Goal: Book appointment/travel/reservation

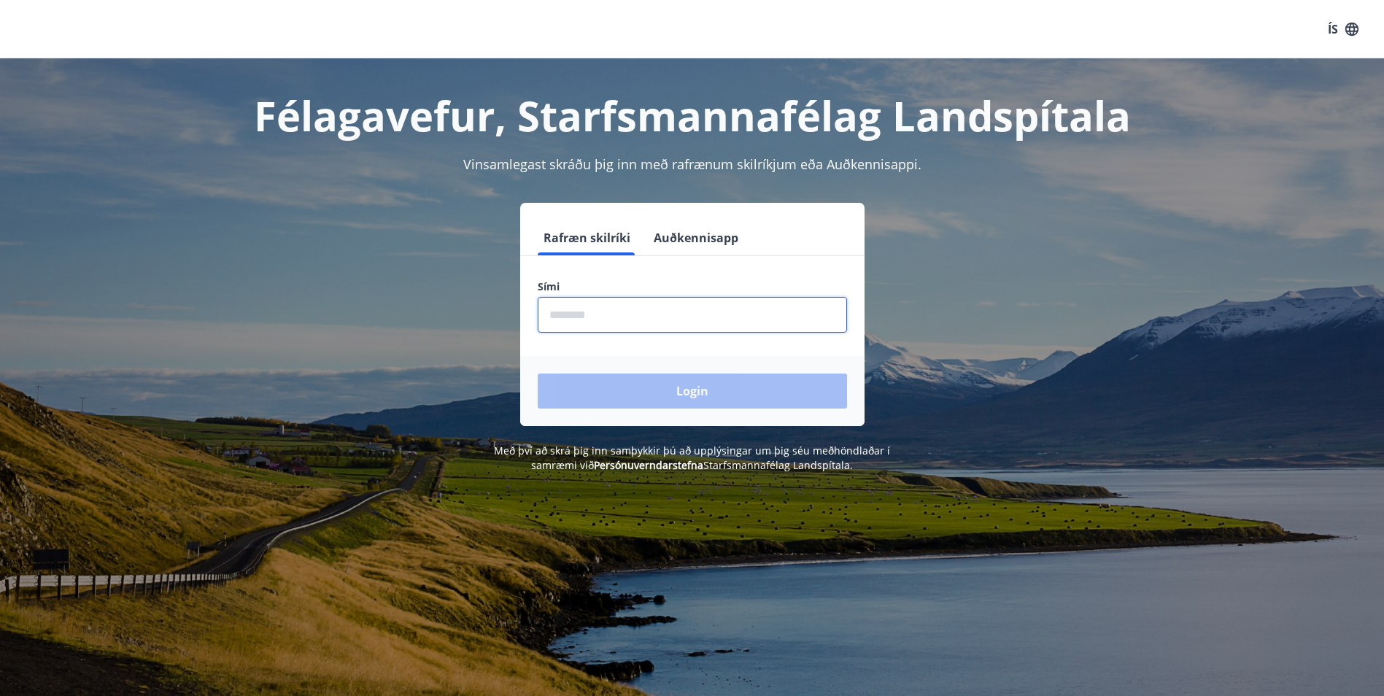
click at [578, 319] on input "phone" at bounding box center [692, 315] width 309 height 36
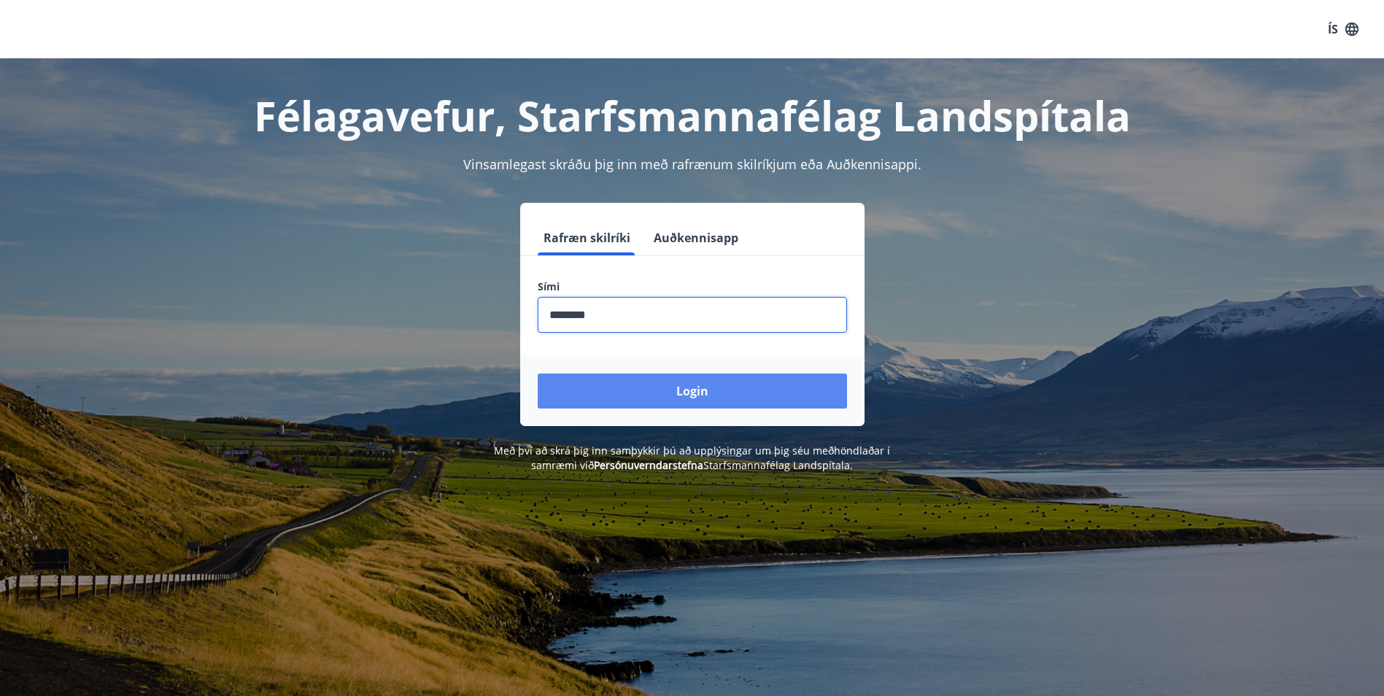
type input "********"
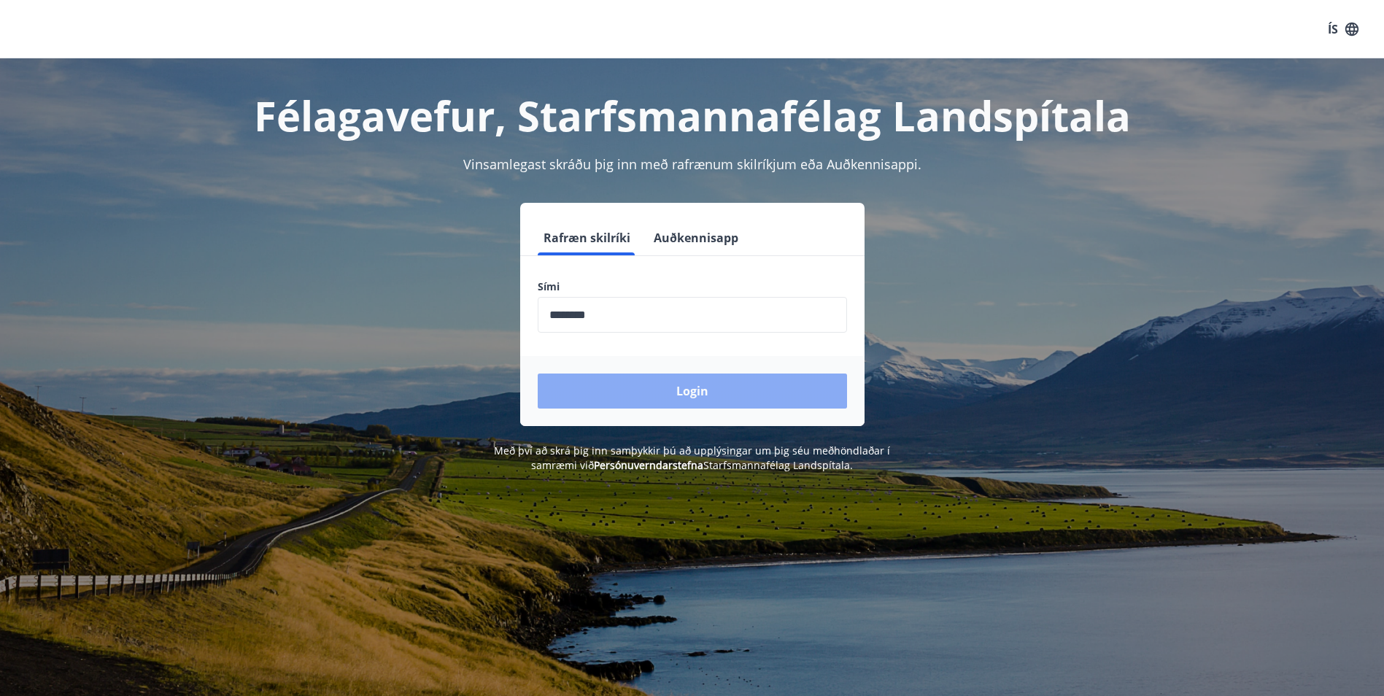
click at [685, 391] on button "Login" at bounding box center [692, 390] width 309 height 35
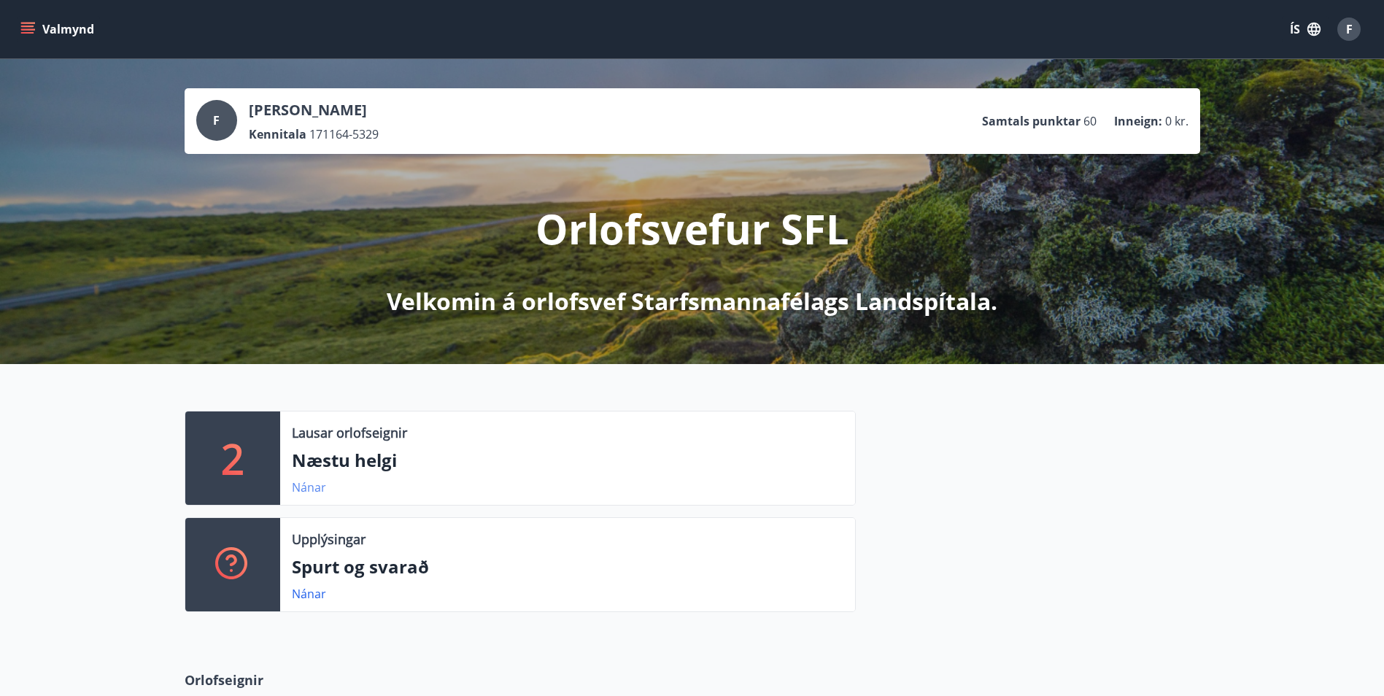
click at [308, 489] on link "Nánar" at bounding box center [309, 487] width 34 height 16
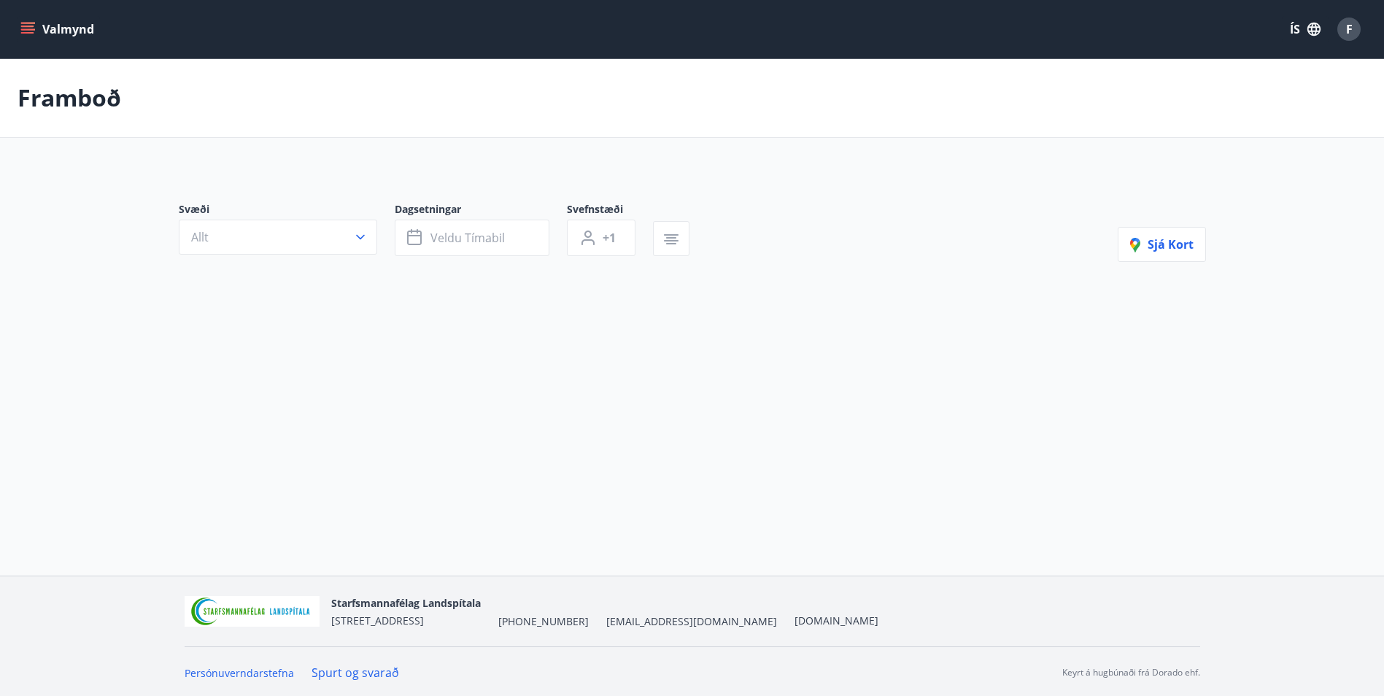
type input "*"
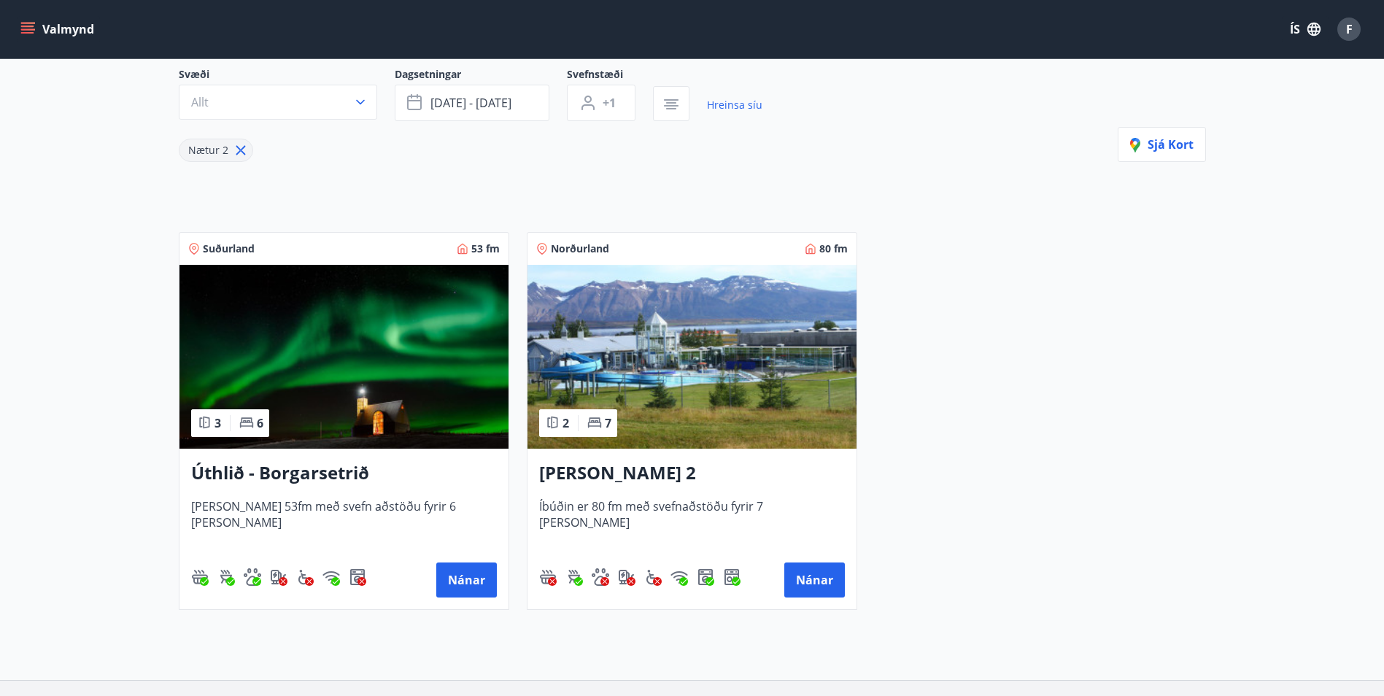
scroll to position [146, 0]
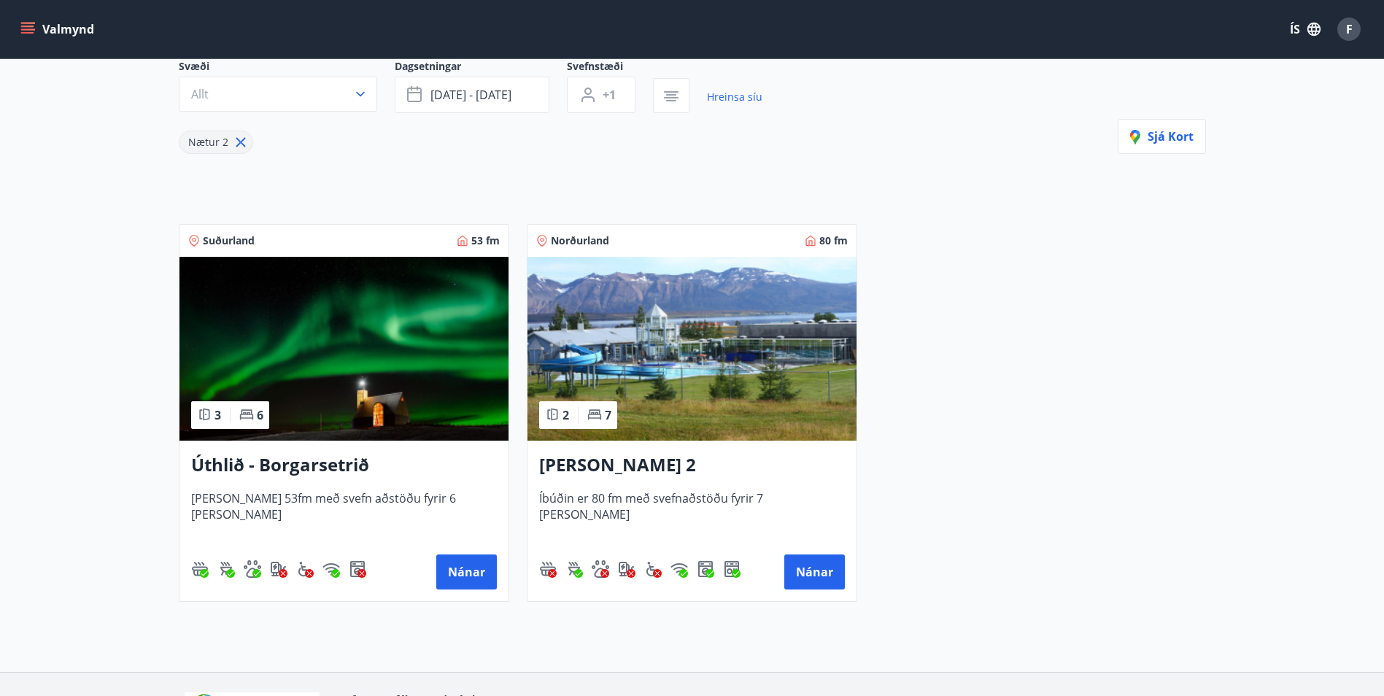
click at [436, 391] on img at bounding box center [343, 349] width 329 height 184
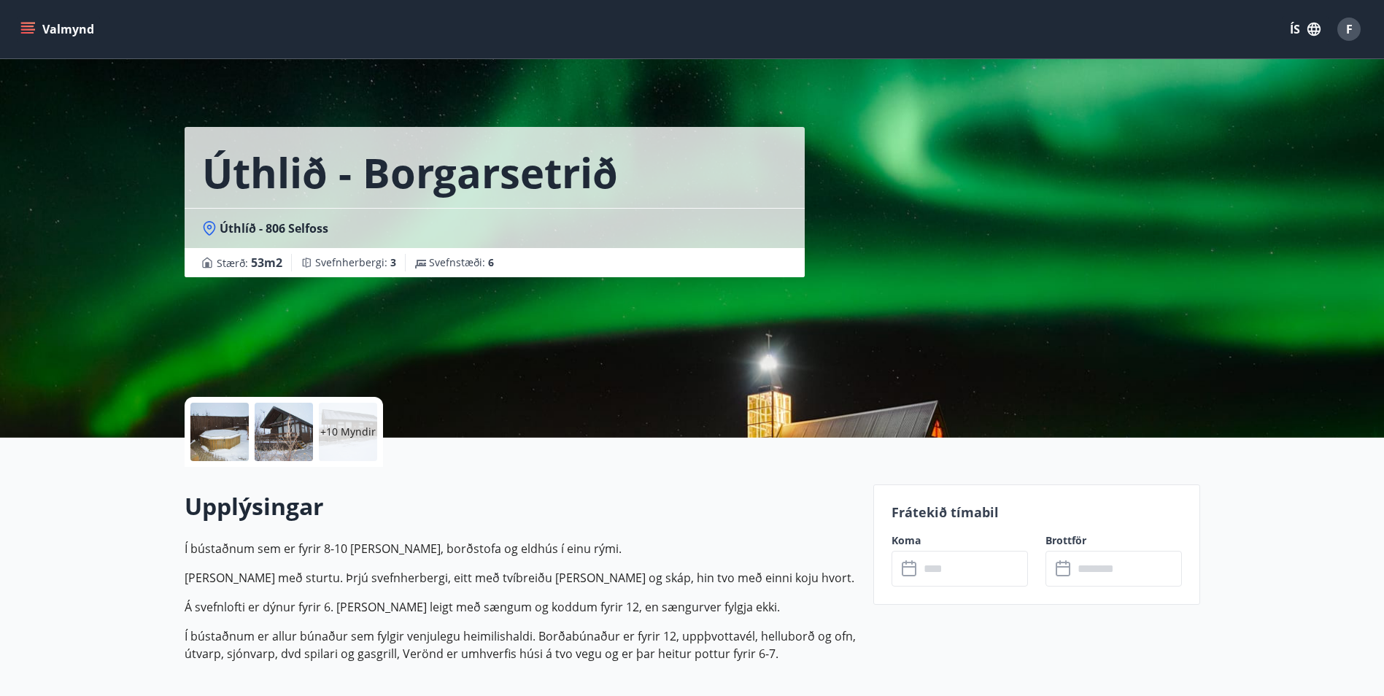
click at [355, 428] on p "+10 Myndir" at bounding box center [347, 432] width 55 height 15
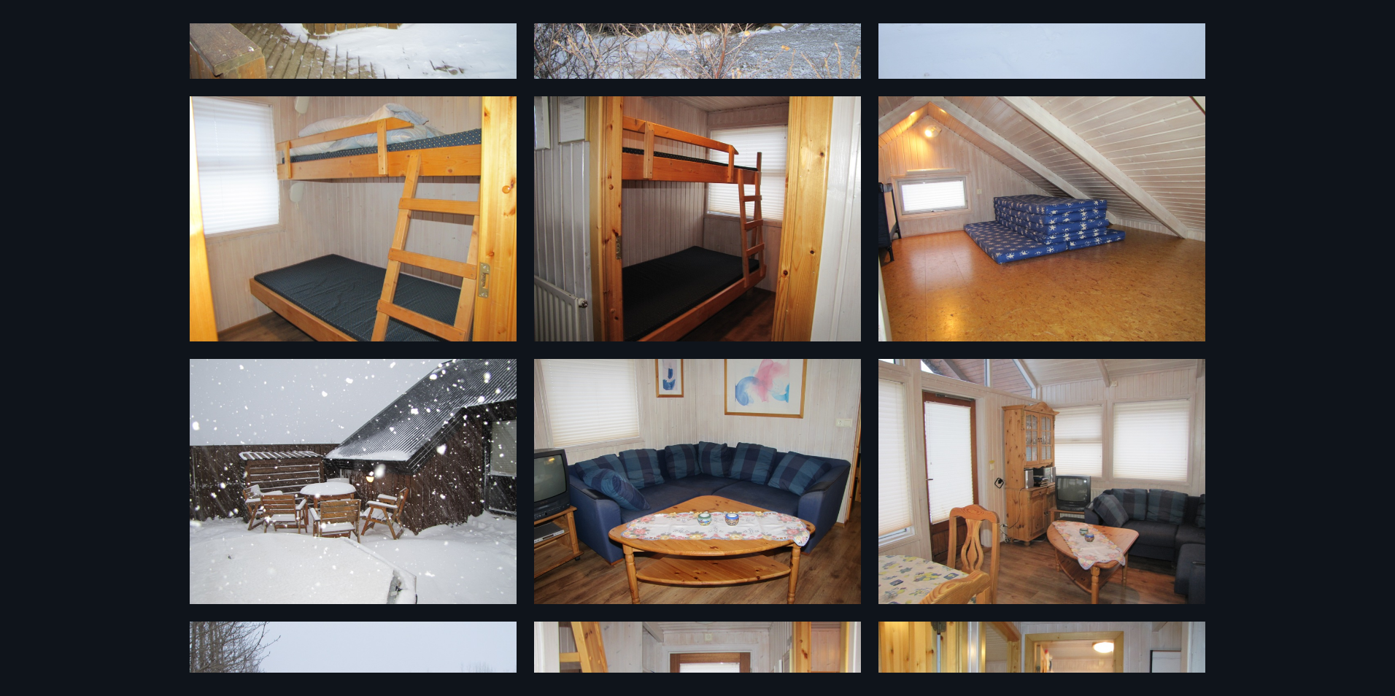
scroll to position [438, 0]
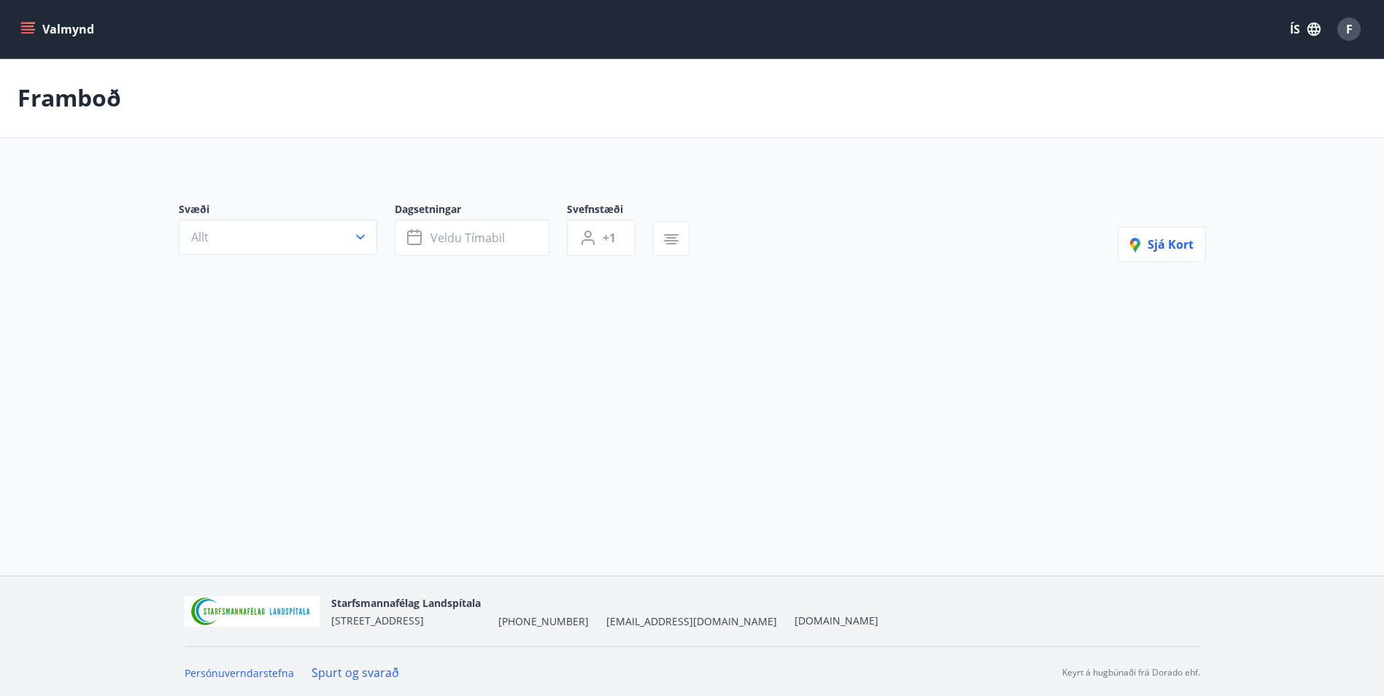
type input "*"
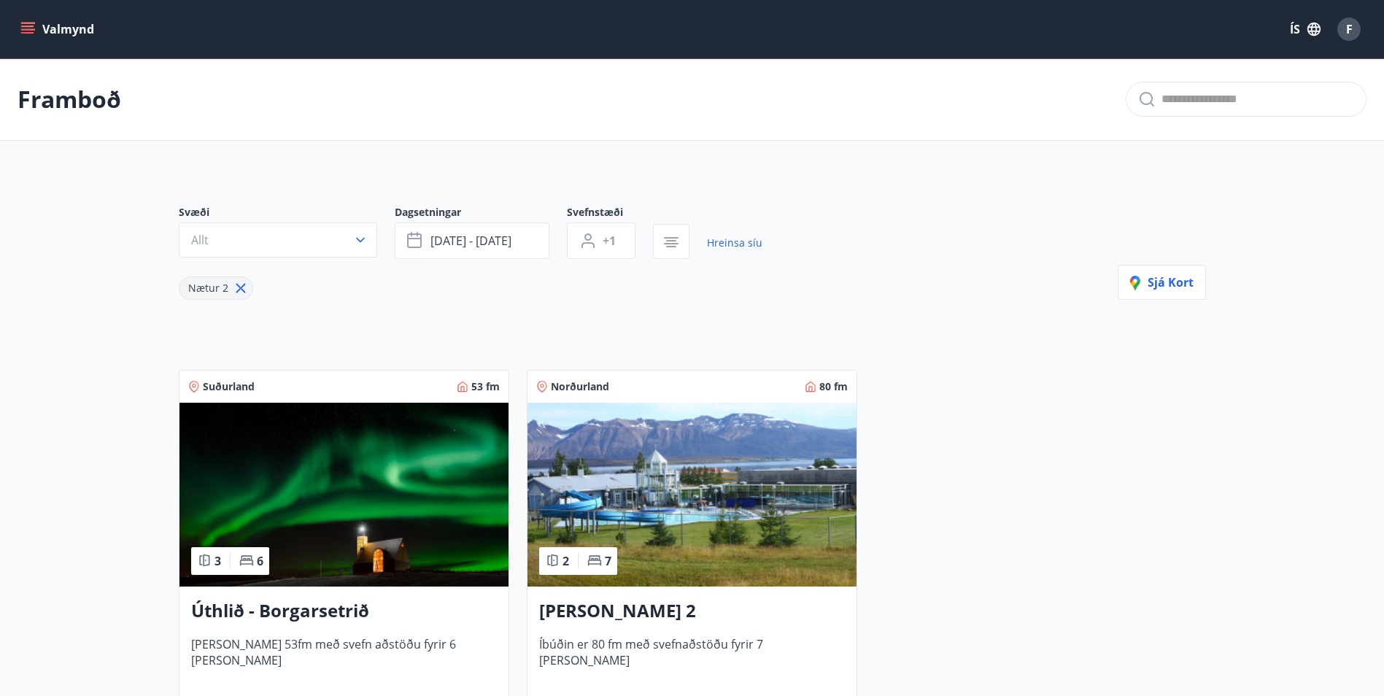
click at [716, 557] on img at bounding box center [691, 495] width 329 height 184
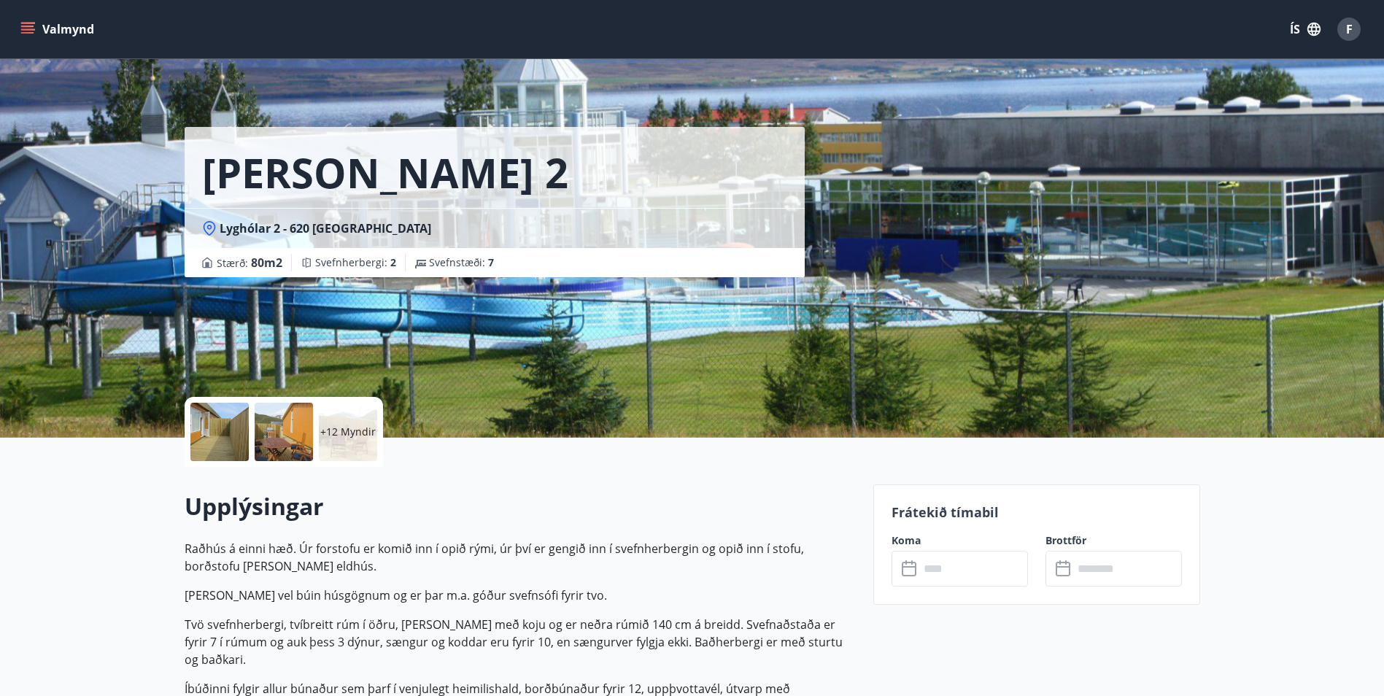
click at [361, 438] on p "+12 Myndir" at bounding box center [347, 432] width 55 height 15
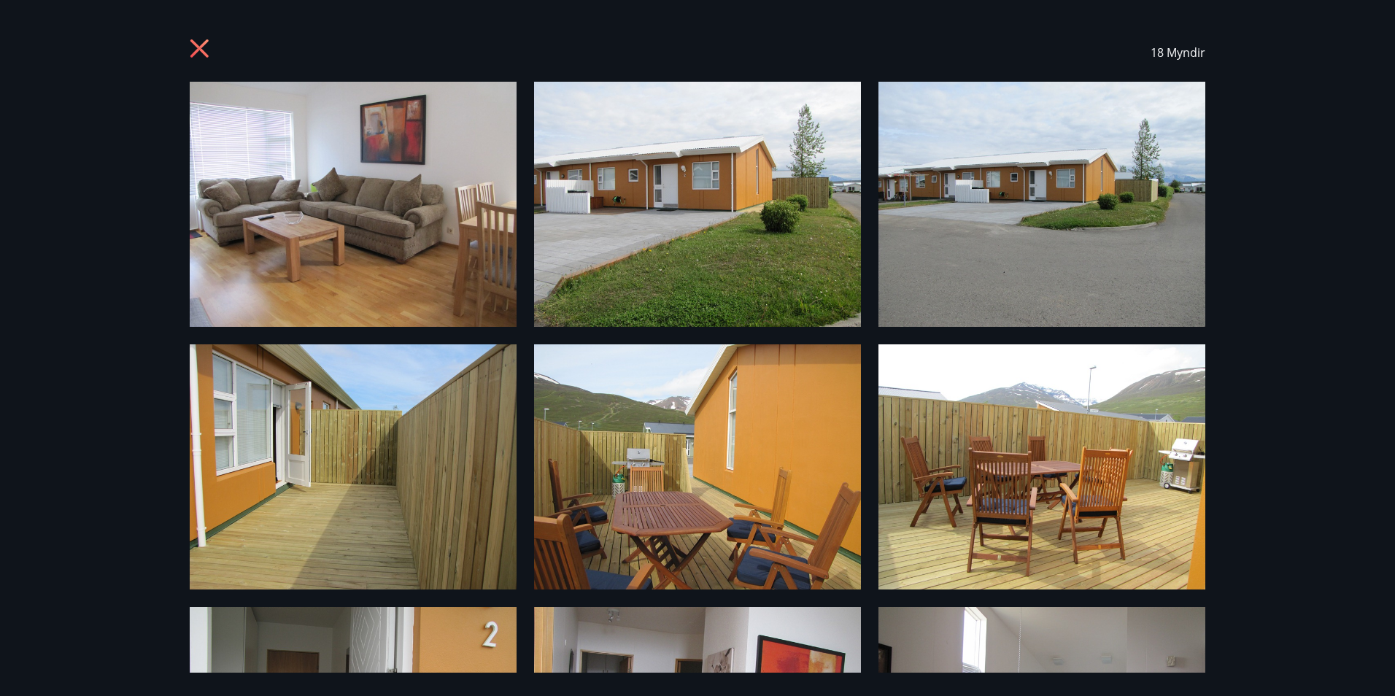
click at [201, 47] on icon at bounding box center [199, 48] width 18 height 18
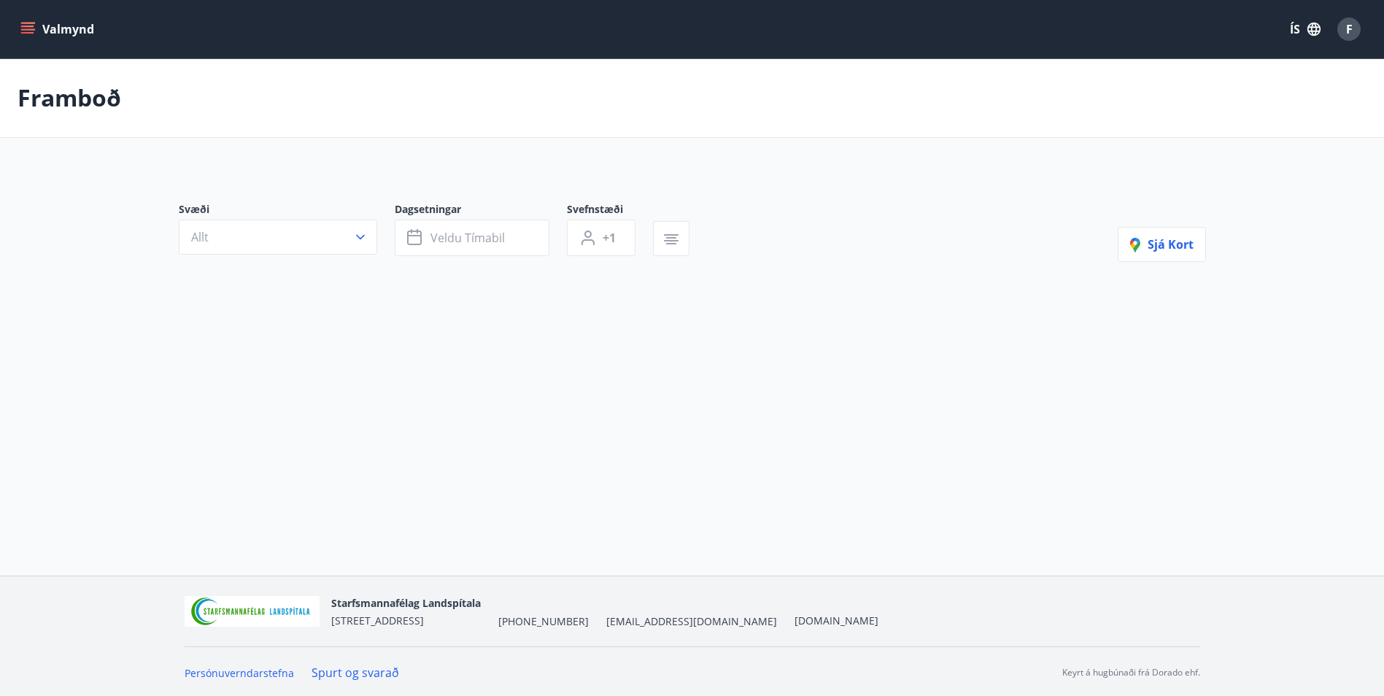
type input "*"
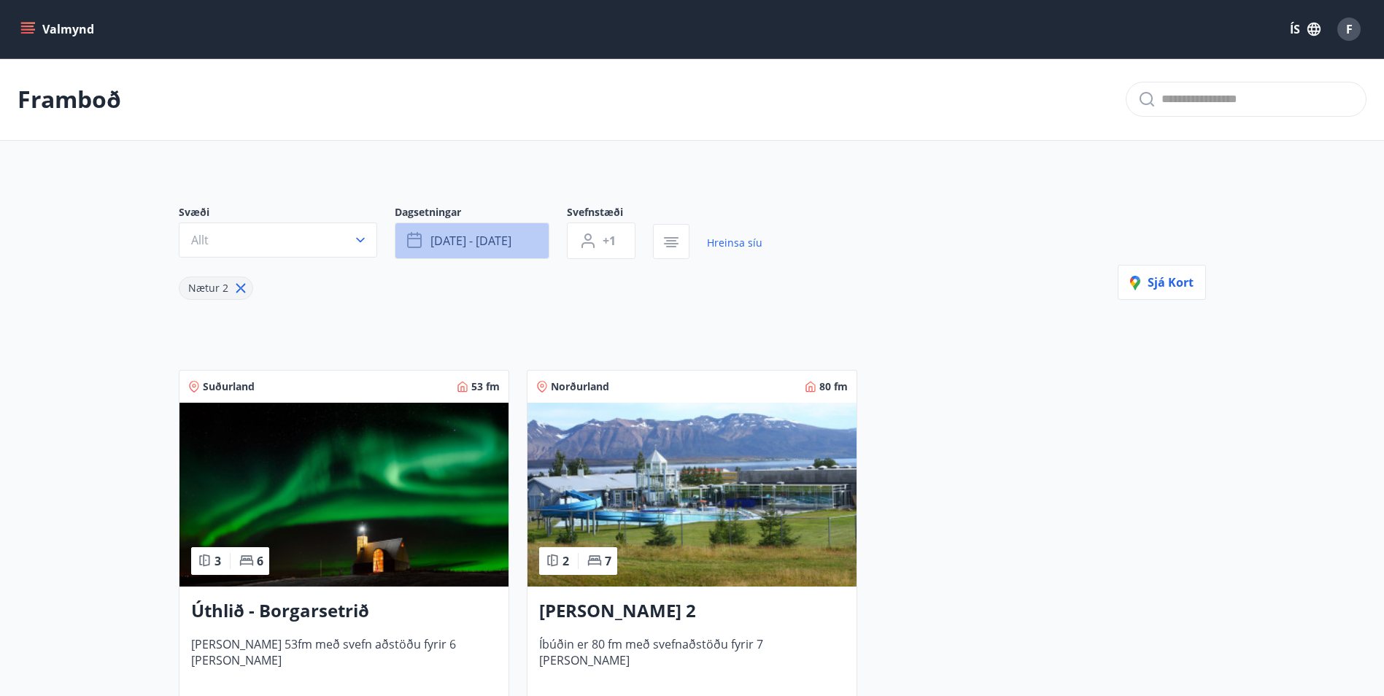
click at [414, 240] on icon "button" at bounding box center [416, 241] width 18 height 18
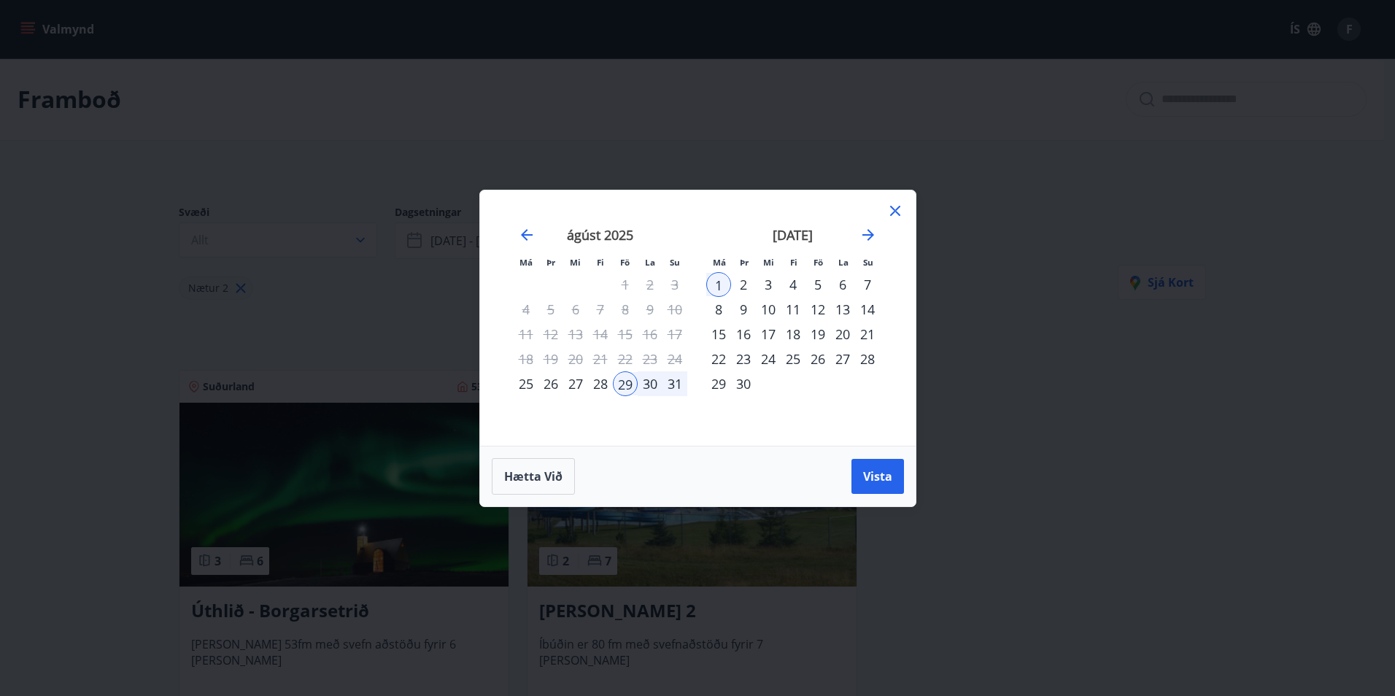
click at [819, 280] on div "5" at bounding box center [817, 284] width 25 height 25
click at [721, 313] on div "8" at bounding box center [718, 309] width 25 height 25
click at [875, 471] on span "Vista" at bounding box center [877, 476] width 29 height 16
